Goal: Navigation & Orientation: Understand site structure

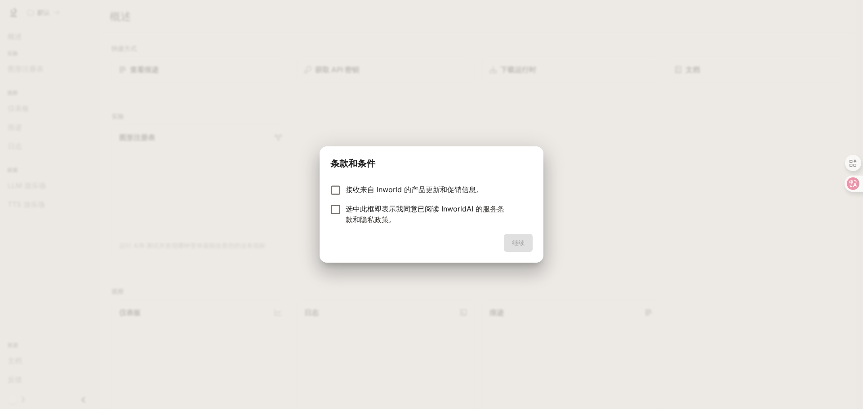
click at [443, 187] on font "接收来自 Inworld 的产品更新和促销信息。" at bounding box center [415, 189] width 138 height 9
click at [432, 188] on font "接收来自 Inworld 的产品更新和促销信息。" at bounding box center [415, 189] width 138 height 9
drag, startPoint x: 412, startPoint y: 211, endPoint x: 422, endPoint y: 219, distance: 13.2
click at [412, 211] on font "选中此框即表示我同意已阅读 InworldAI 的" at bounding box center [414, 209] width 137 height 9
click at [516, 238] on font "继续" at bounding box center [518, 242] width 13 height 11
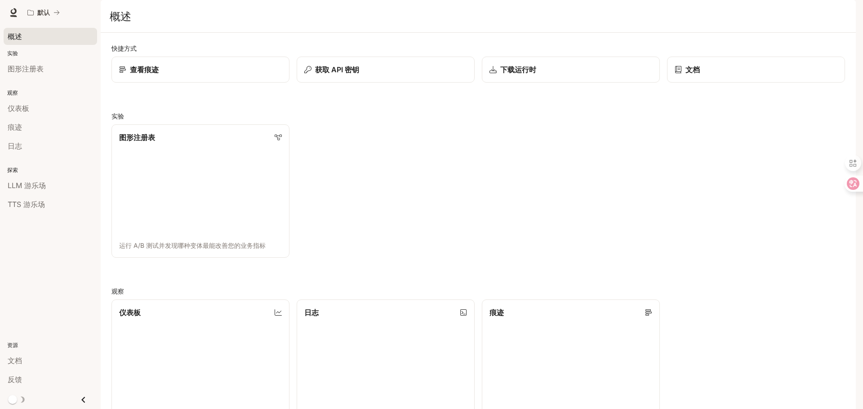
click at [42, 39] on div "概述" at bounding box center [50, 36] width 85 height 11
click at [361, 75] on div "获取 API 密钥" at bounding box center [385, 69] width 164 height 11
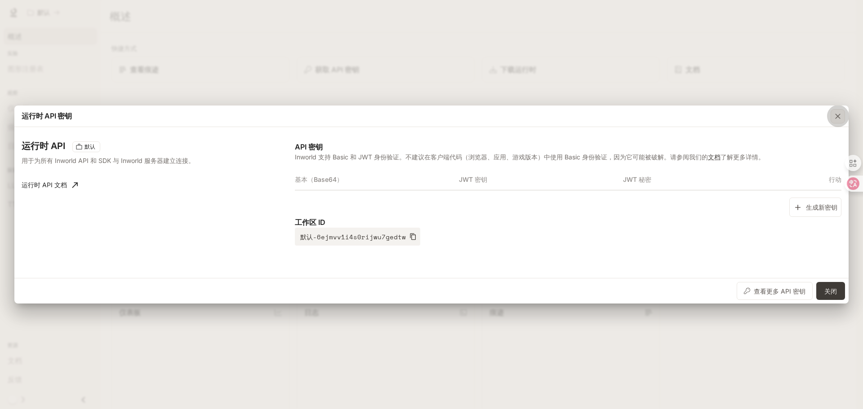
click at [840, 116] on icon "button" at bounding box center [837, 116] width 9 height 9
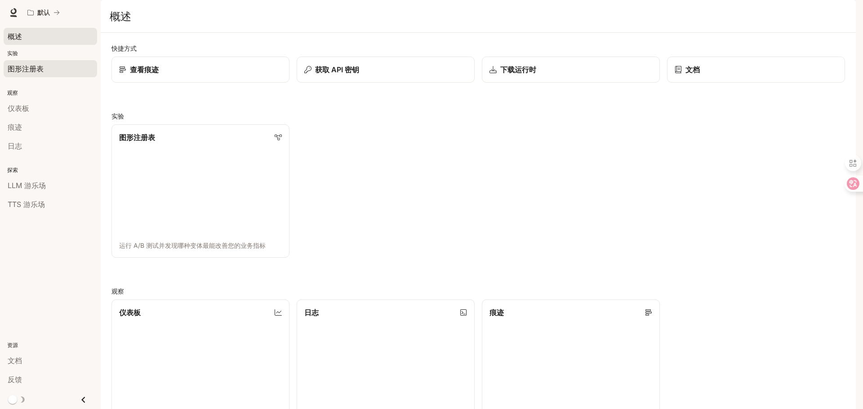
click at [37, 69] on font "图形注册表" at bounding box center [26, 68] width 36 height 9
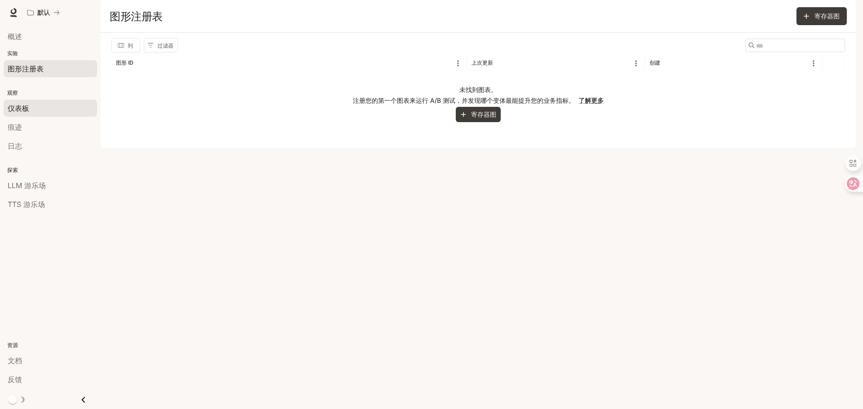
click at [47, 106] on div "仪表板" at bounding box center [50, 108] width 85 height 11
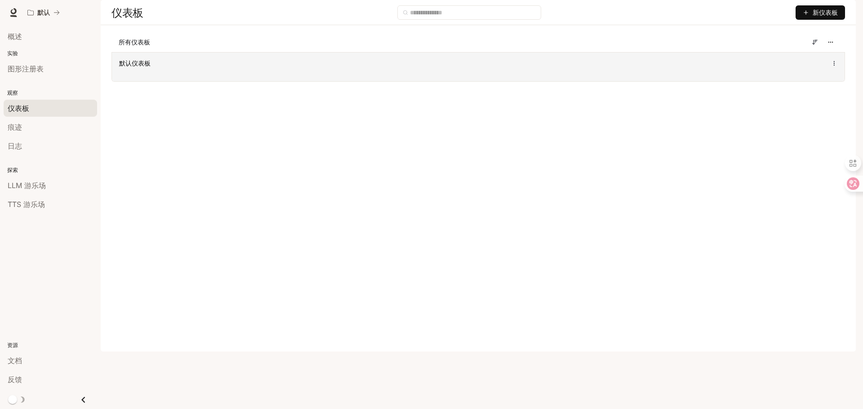
click at [212, 68] on div "默认仪表板" at bounding box center [328, 63] width 418 height 9
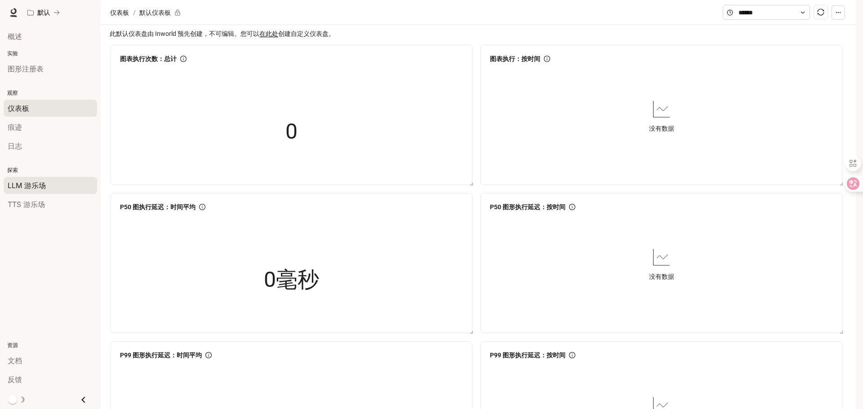
click at [49, 190] on div "LLM 游乐场" at bounding box center [50, 185] width 85 height 11
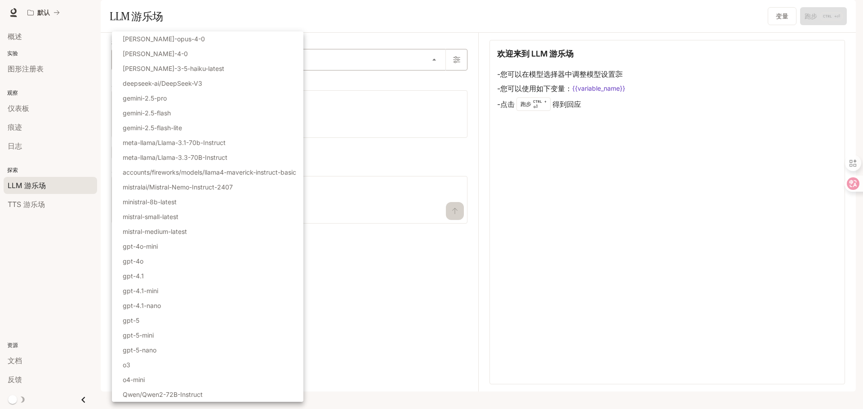
click at [228, 91] on body "跳至主要内容 默认 文档 文档 门户网站 概述 实验 图形注册表 观察 仪表板 痕迹 日志 探索 LLM 游乐场 TTS 游乐场 资源 文档 反馈 门户网站 …" at bounding box center [431, 204] width 863 height 409
click at [493, 182] on div at bounding box center [431, 204] width 863 height 409
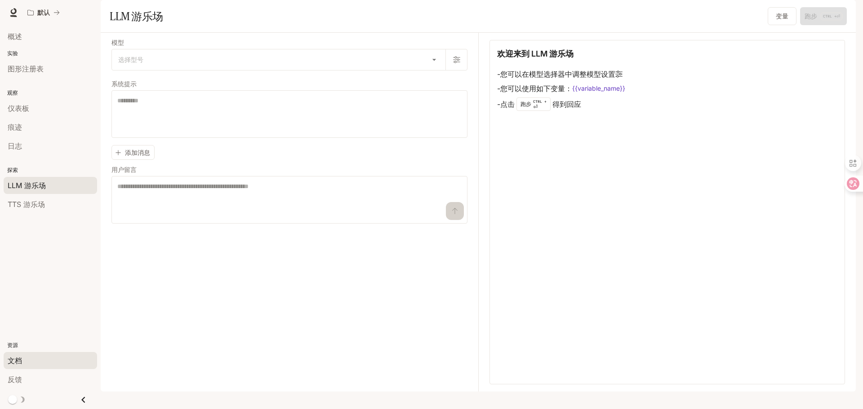
click at [27, 359] on div "文档" at bounding box center [50, 361] width 85 height 11
